Goal: Find specific page/section: Find specific page/section

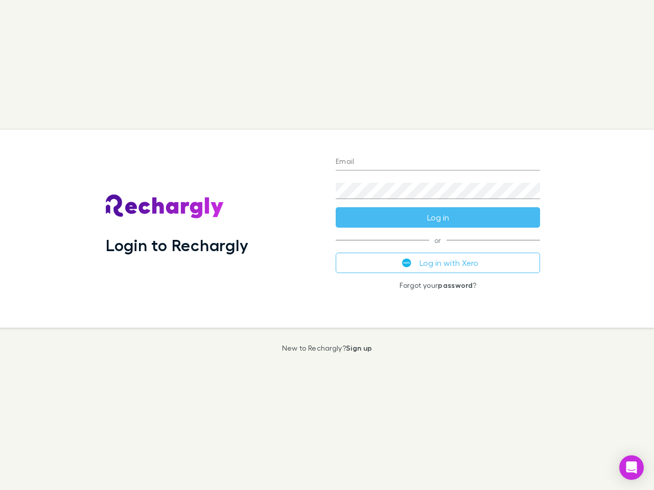
click at [327, 245] on div "Login to Rechargly" at bounding box center [213, 229] width 230 height 198
click at [438, 162] on input "Email" at bounding box center [438, 162] width 204 height 16
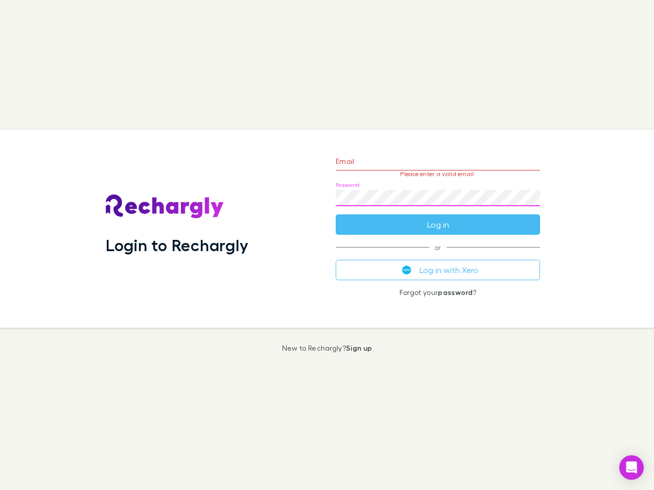
click at [438, 218] on form "Email Please enter a valid email. Password Log in" at bounding box center [438, 190] width 204 height 89
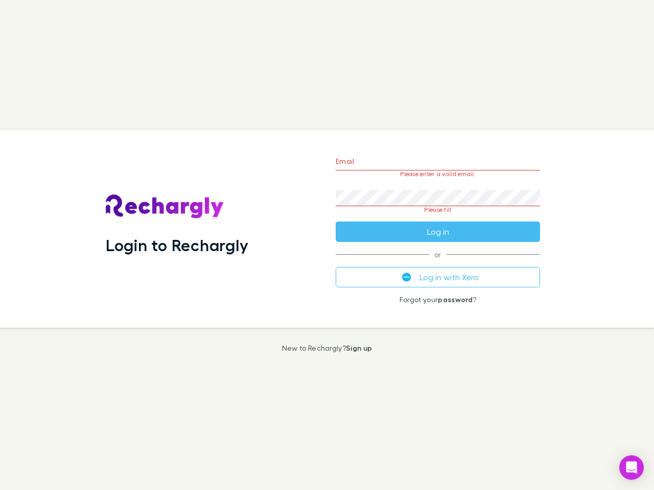
click at [438, 263] on div "Email Please enter a valid email. Password Please fill Log in or Log in with Xe…" at bounding box center [437, 229] width 221 height 198
click at [631, 468] on icon "Open Intercom Messenger" at bounding box center [631, 468] width 11 height 12
